Goal: Navigation & Orientation: Understand site structure

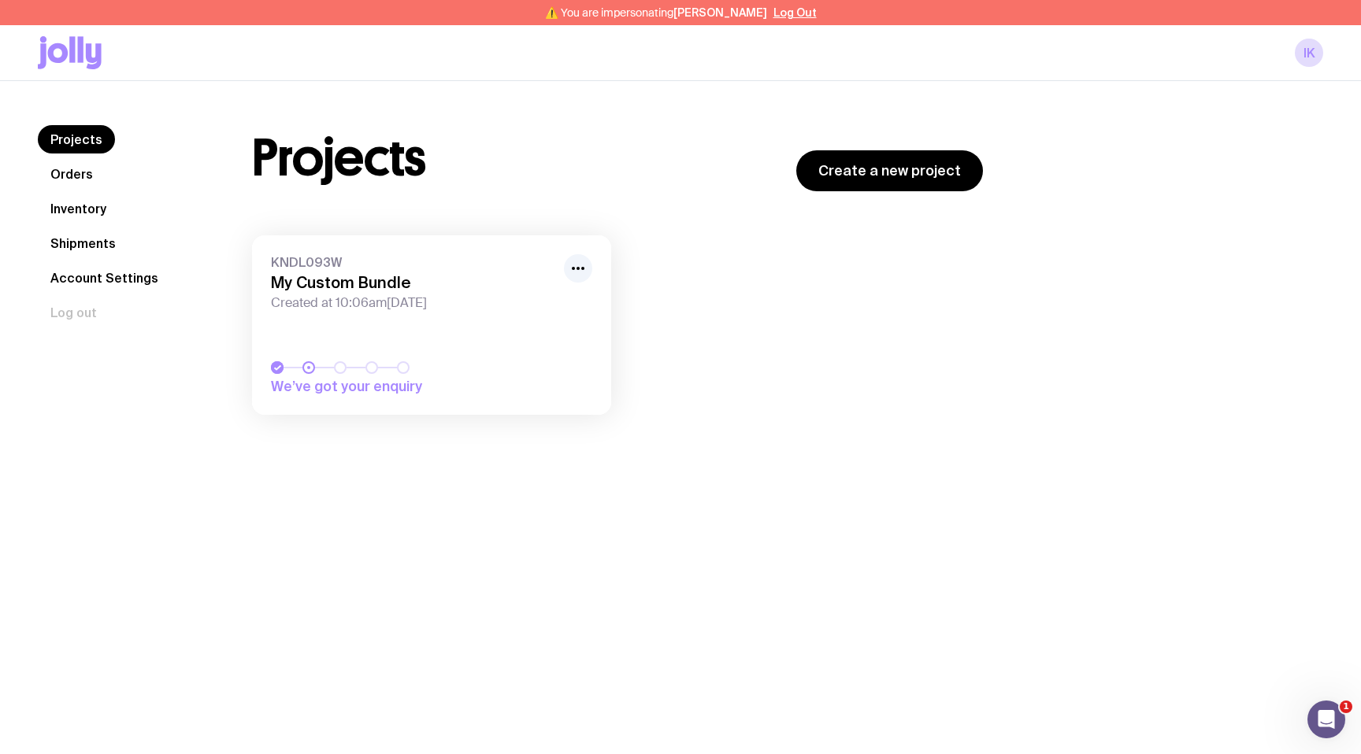
click at [124, 242] on link "Shipments" at bounding box center [83, 243] width 91 height 28
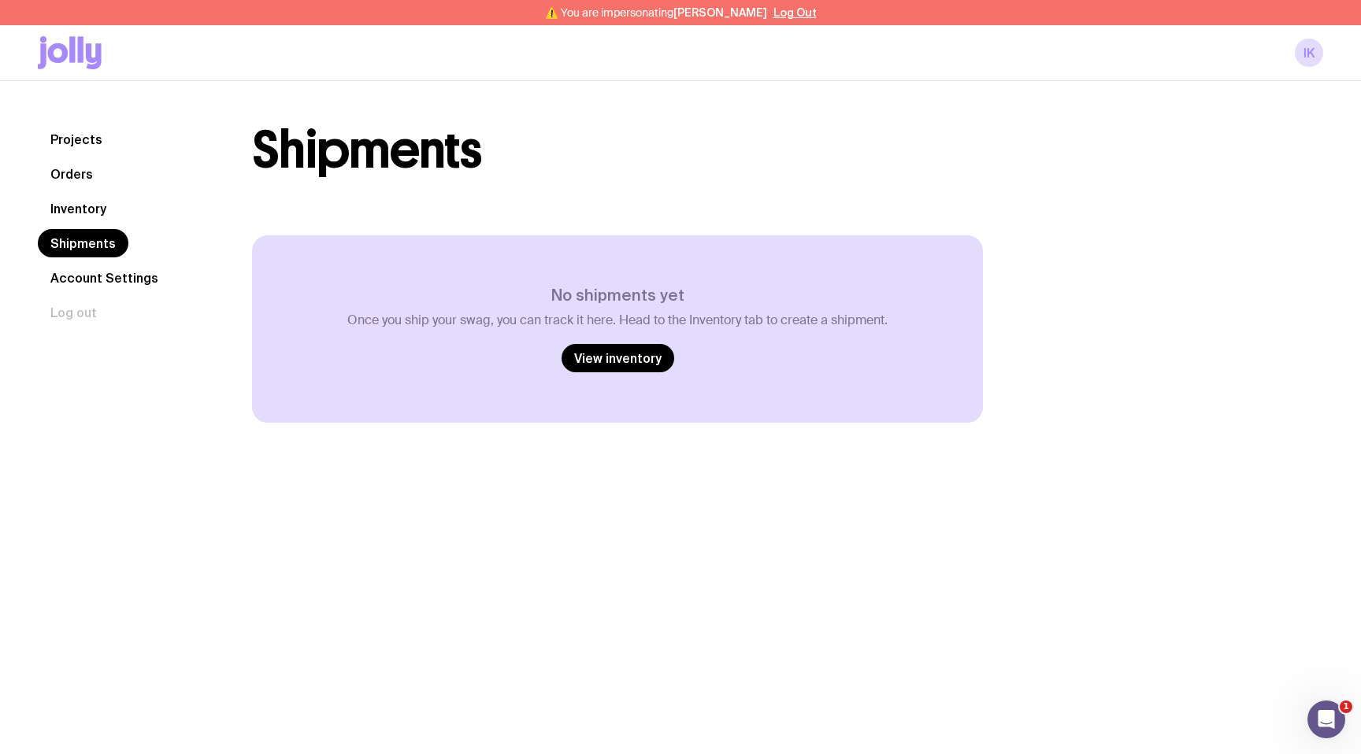
click at [98, 211] on link "Inventory" at bounding box center [78, 208] width 81 height 28
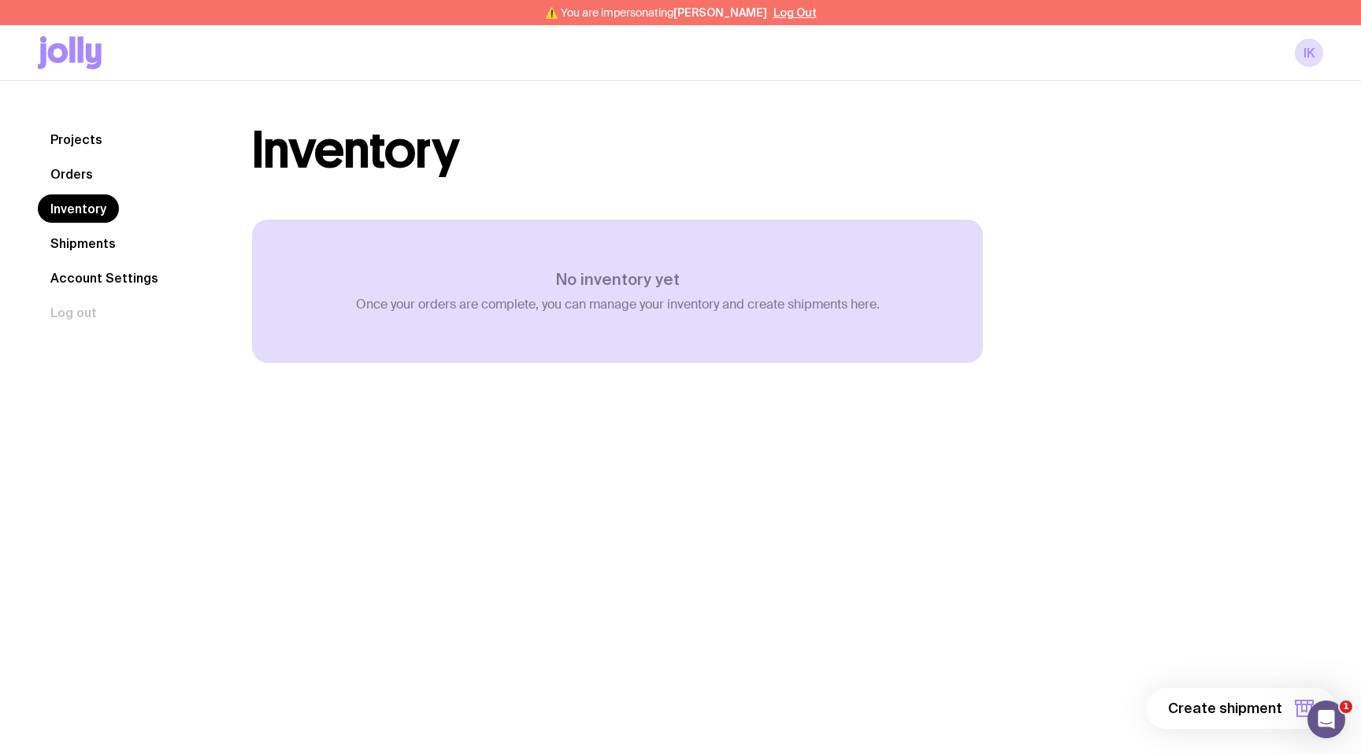
click at [87, 173] on link "Orders" at bounding box center [72, 174] width 68 height 28
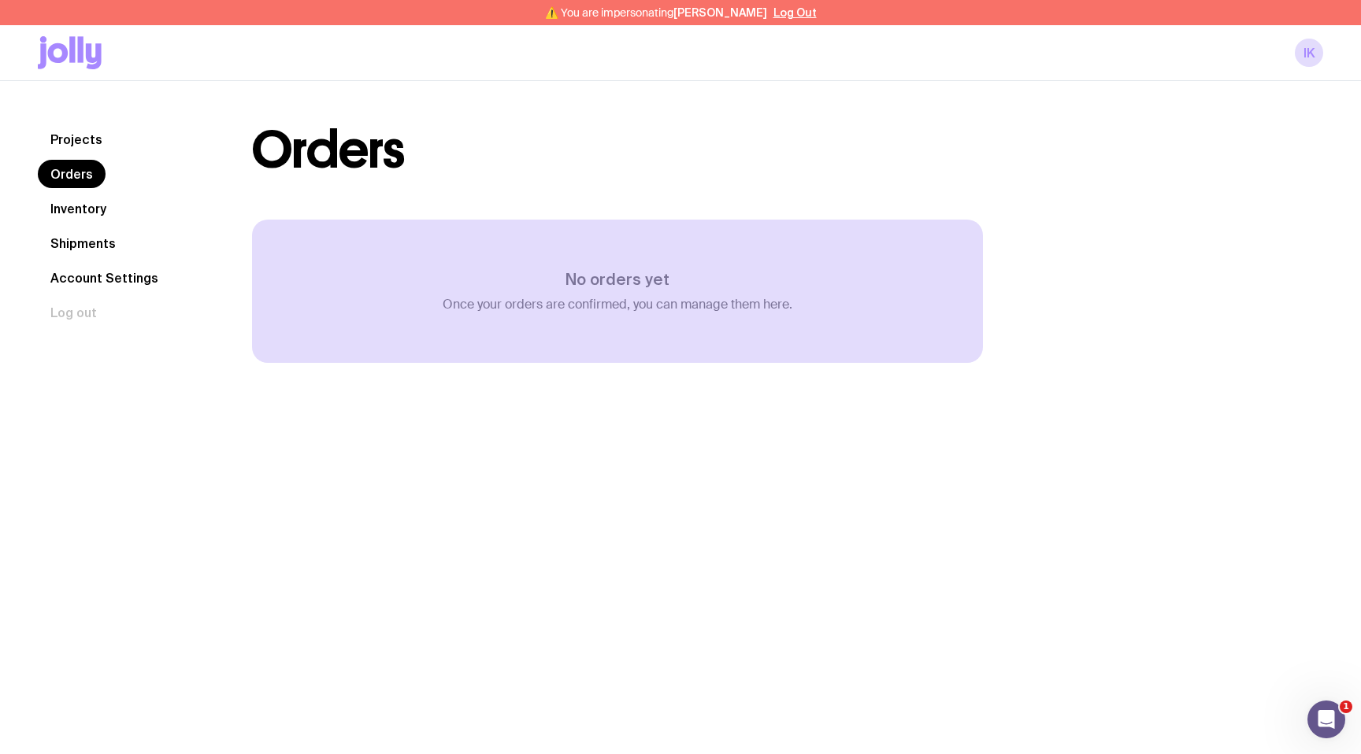
click at [83, 134] on link "Projects" at bounding box center [76, 139] width 77 height 28
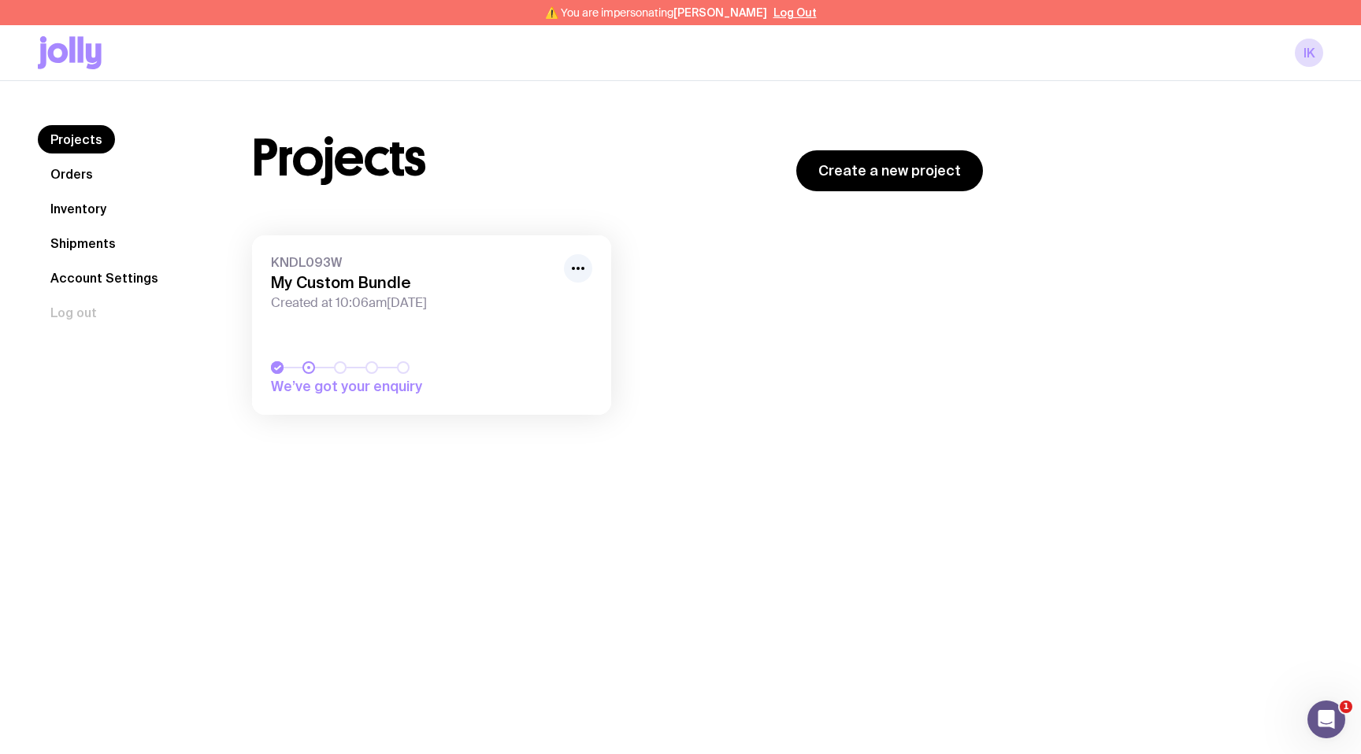
click at [87, 57] on icon at bounding box center [94, 56] width 16 height 26
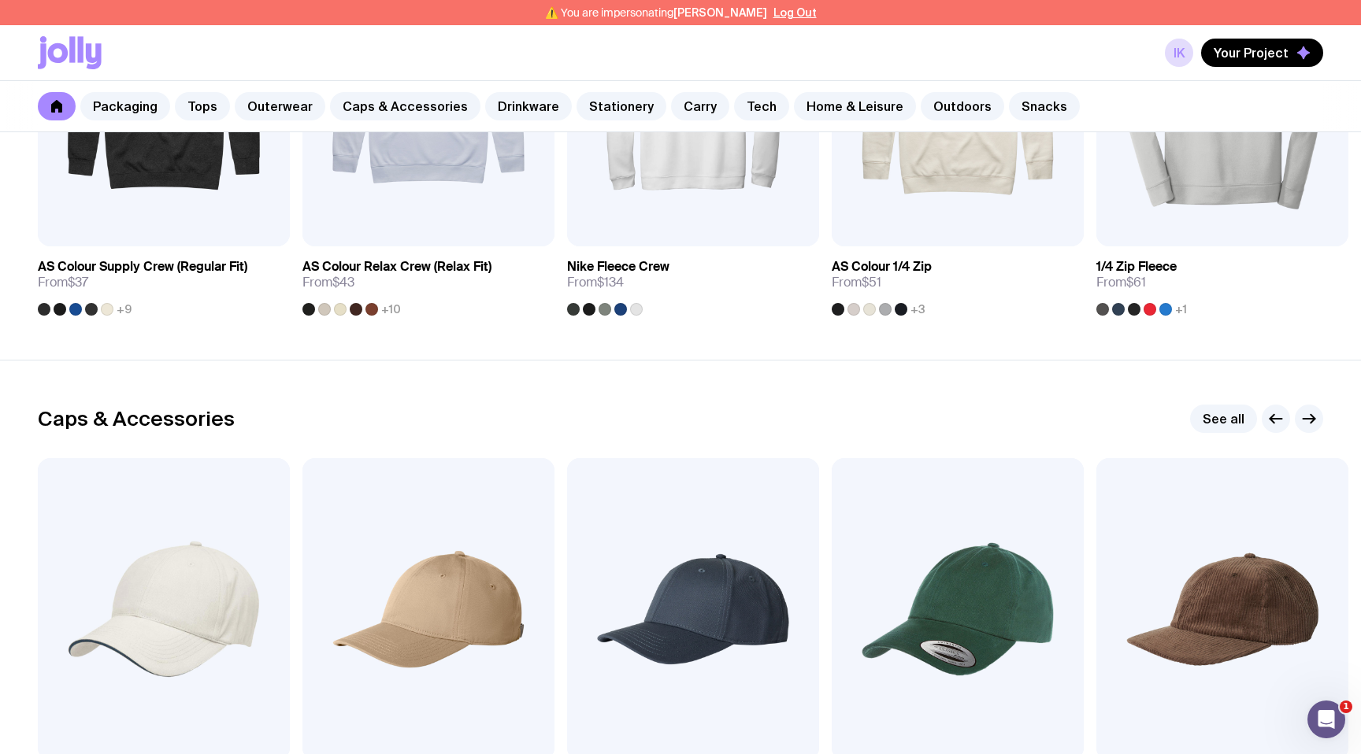
scroll to position [1640, 0]
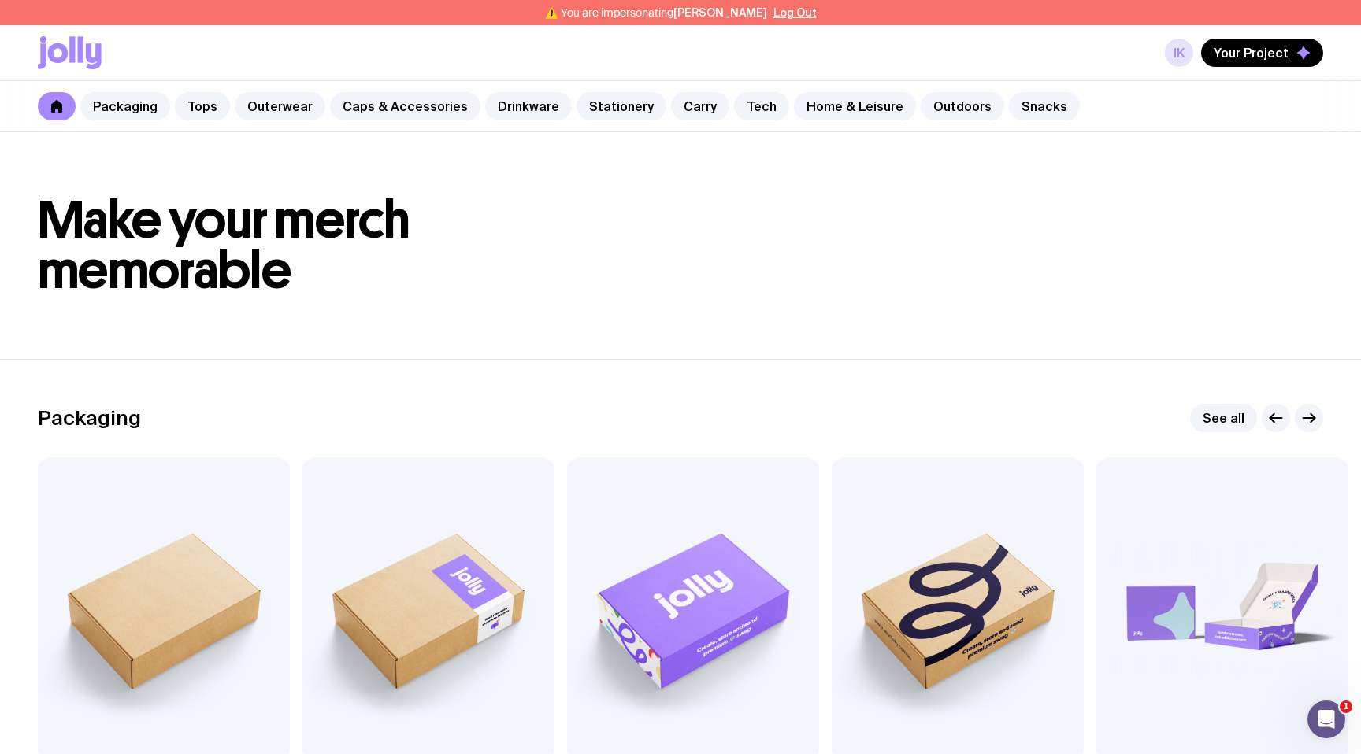
click at [1182, 61] on link "IK" at bounding box center [1178, 53] width 28 height 28
